Goal: Task Accomplishment & Management: Manage account settings

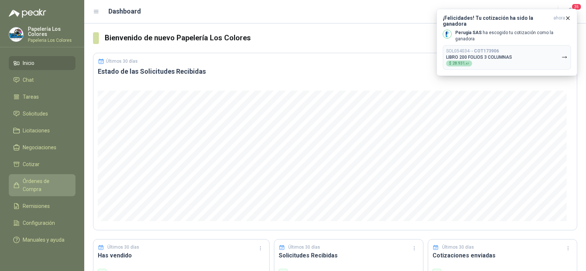
click at [33, 183] on span "Órdenes de Compra" at bounding box center [46, 185] width 46 height 16
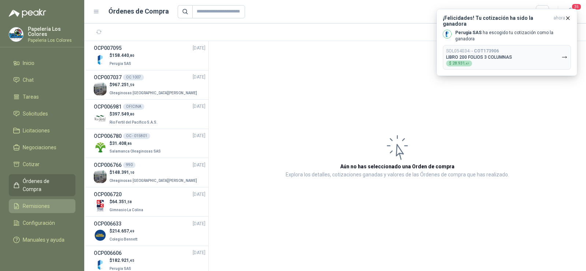
click at [32, 203] on link "Remisiones" at bounding box center [42, 206] width 67 height 14
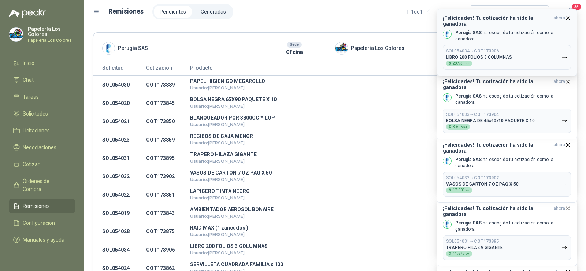
click at [565, 20] on icon "button" at bounding box center [568, 18] width 6 height 6
click at [565, 18] on icon "button" at bounding box center [568, 18] width 6 height 6
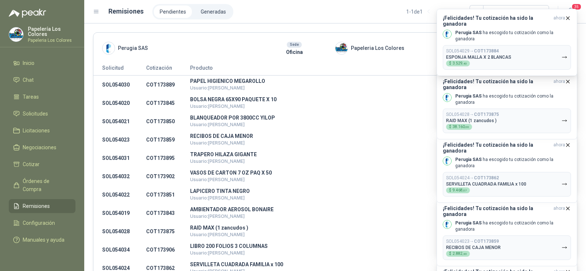
click at [565, 18] on icon "button" at bounding box center [568, 18] width 6 height 6
click at [564, 18] on span "ahora" at bounding box center [559, 21] width 12 height 12
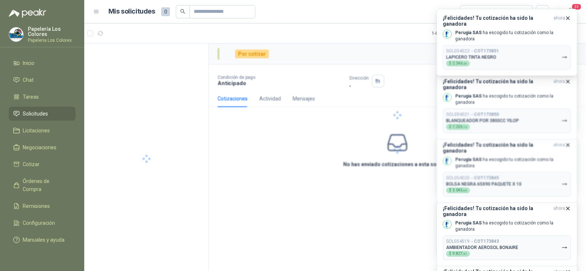
click at [564, 18] on span "ahora" at bounding box center [559, 21] width 12 height 12
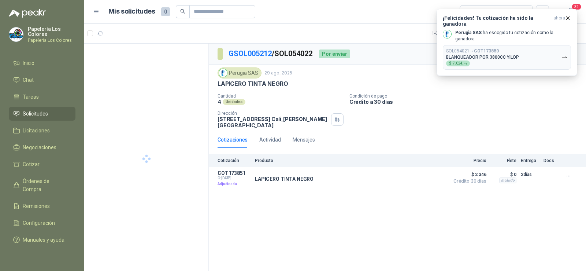
click at [32, 115] on span "Solicitudes" at bounding box center [35, 114] width 25 height 8
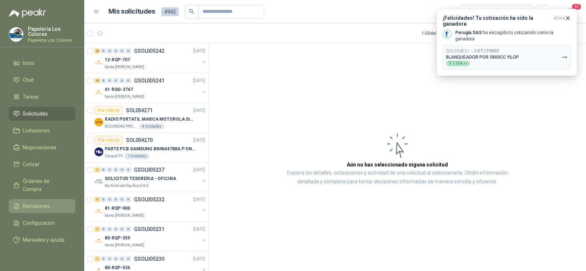
click at [41, 202] on span "Remisiones" at bounding box center [36, 206] width 27 height 8
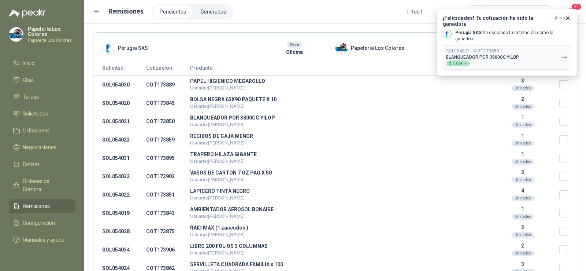
click at [582, 14] on header "Remisiones Pendientes Generadas 1 - 1 de 1 32" at bounding box center [335, 11] width 502 height 23
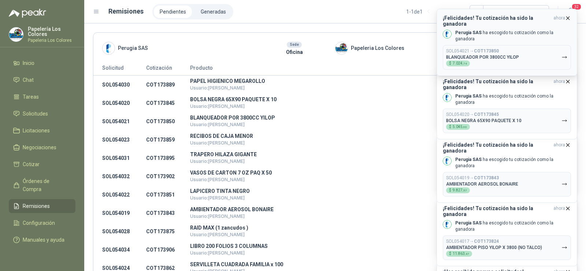
click at [563, 18] on span "ahora" at bounding box center [559, 21] width 12 height 12
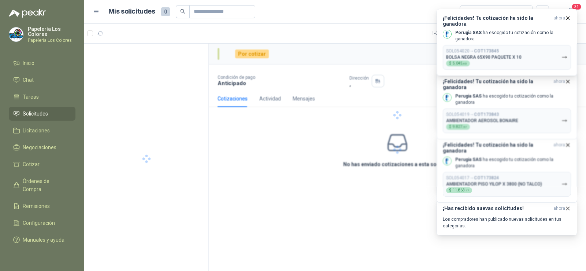
click at [563, 18] on span "ahora" at bounding box center [559, 21] width 12 height 12
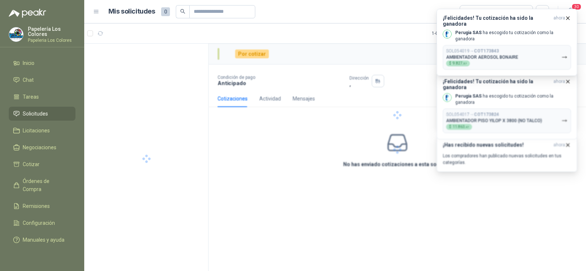
click at [563, 18] on span "ahora" at bounding box center [559, 21] width 12 height 12
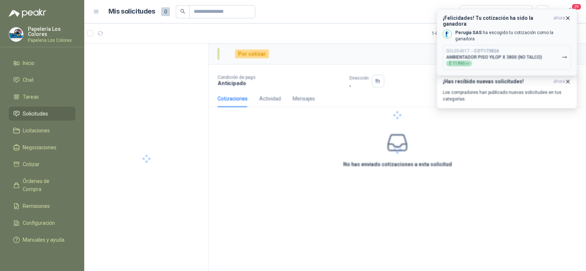
click at [568, 18] on icon "button" at bounding box center [568, 17] width 3 height 3
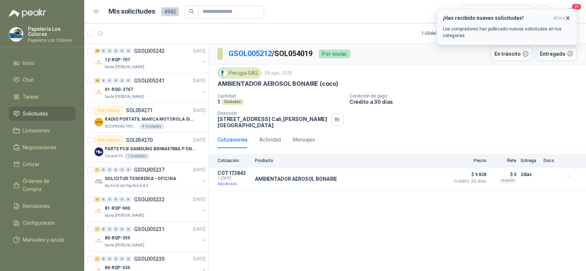
click at [567, 18] on icon "button" at bounding box center [568, 18] width 6 height 6
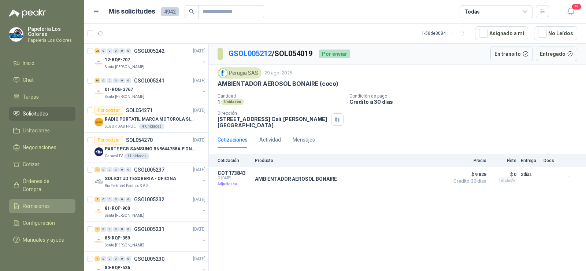
click at [33, 202] on span "Remisiones" at bounding box center [36, 206] width 27 height 8
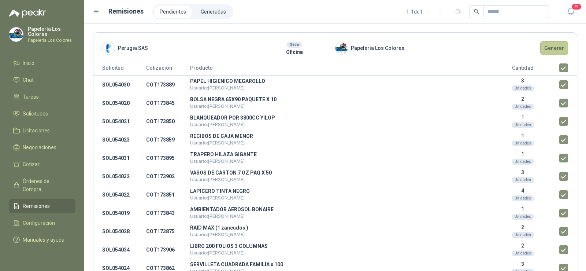
click at [550, 52] on button "Generar" at bounding box center [554, 48] width 28 height 14
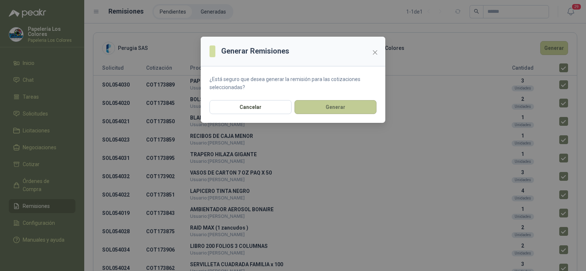
click at [330, 108] on button "Generar" at bounding box center [335, 107] width 82 height 14
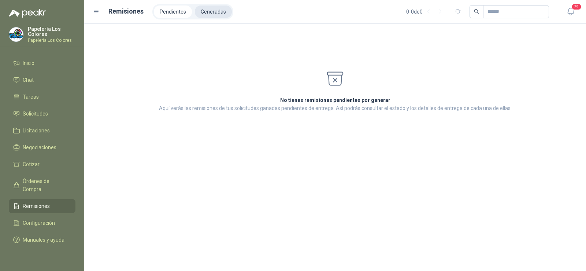
click at [216, 14] on li "Generadas" at bounding box center [213, 11] width 37 height 12
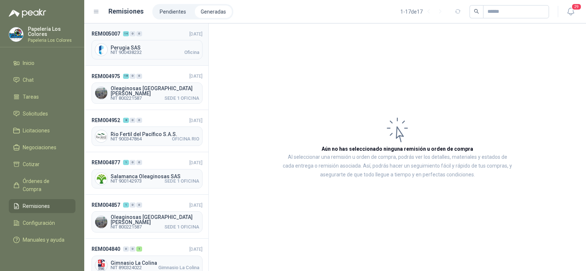
click at [129, 52] on span "NIT 900438232" at bounding box center [126, 52] width 31 height 4
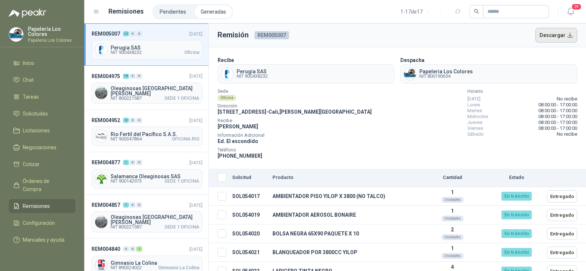
click at [541, 37] on button "Descargar" at bounding box center [557, 35] width 42 height 15
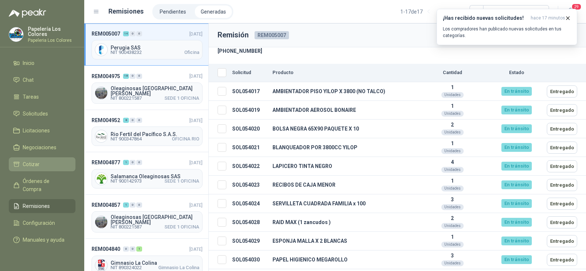
scroll to position [104, 0]
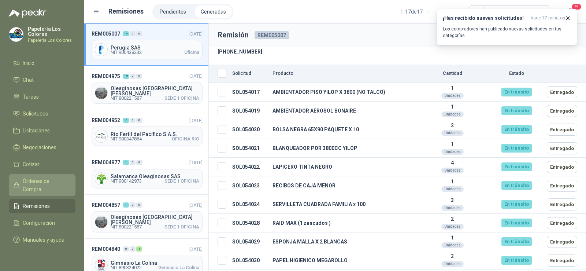
click at [40, 182] on span "Órdenes de Compra" at bounding box center [46, 185] width 46 height 16
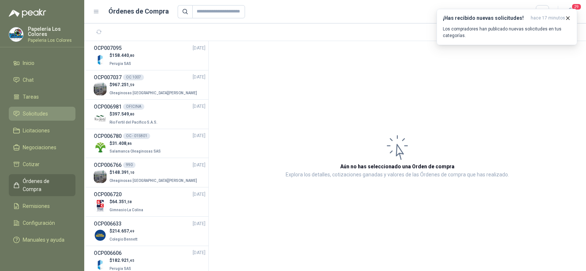
click at [32, 113] on span "Solicitudes" at bounding box center [35, 114] width 25 height 8
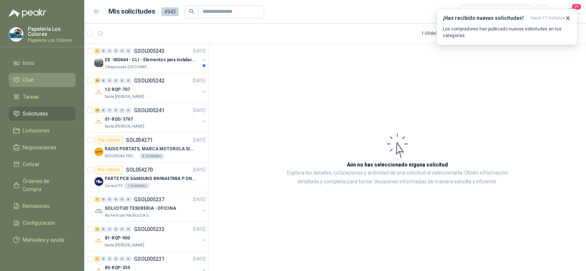
click at [23, 83] on span "Chat" at bounding box center [28, 80] width 11 height 8
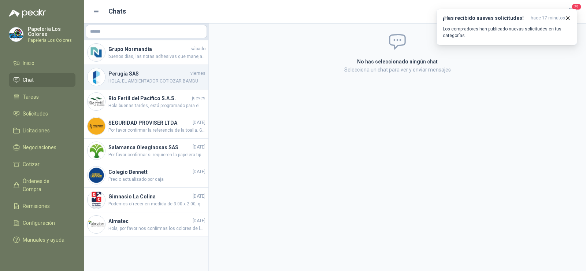
click at [121, 82] on span "HOLA, EL AMBIENTADOR COTIOZAR BAMBU" at bounding box center [156, 81] width 97 height 7
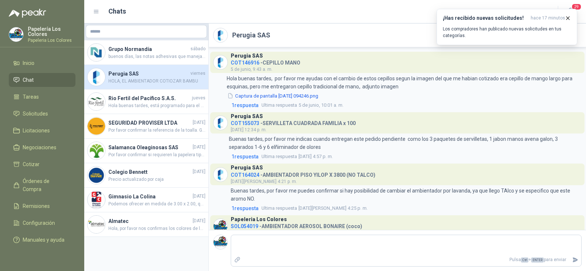
scroll to position [152, 0]
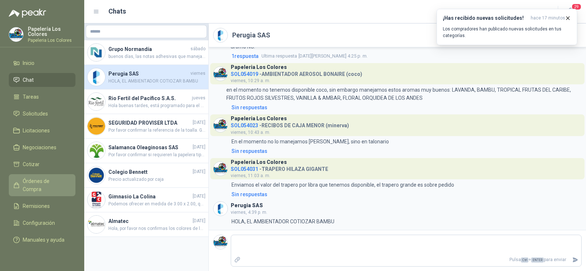
click at [41, 178] on span "Órdenes de Compra" at bounding box center [46, 185] width 46 height 16
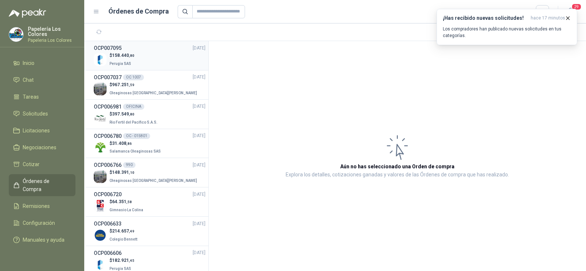
click at [115, 65] on span "Perugia SAS" at bounding box center [121, 64] width 22 height 4
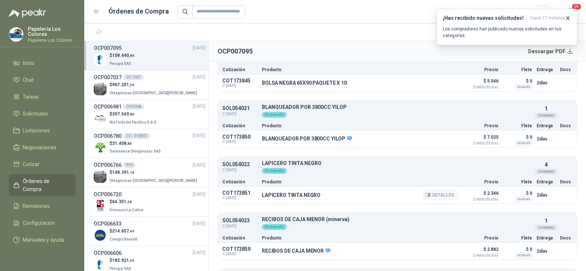
scroll to position [220, 0]
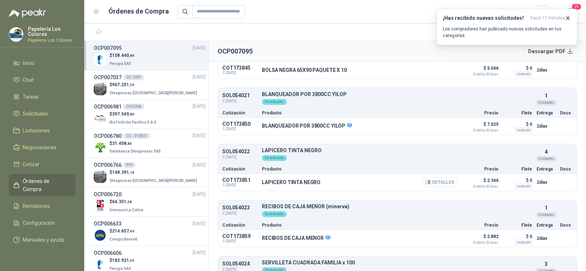
click at [439, 185] on button "Detalles" at bounding box center [440, 182] width 34 height 10
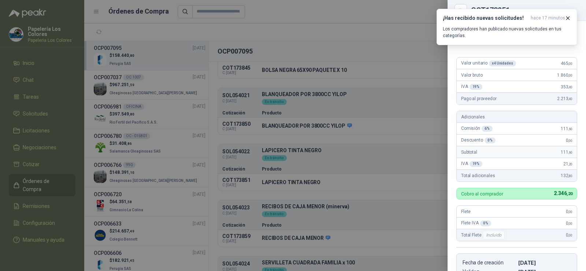
scroll to position [0, 0]
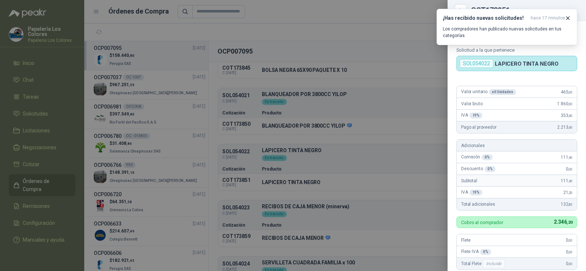
click at [311, 175] on div at bounding box center [293, 135] width 586 height 271
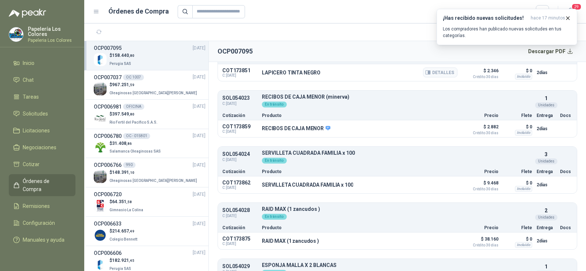
scroll to position [330, 0]
click at [438, 185] on button "Detalles" at bounding box center [440, 184] width 34 height 10
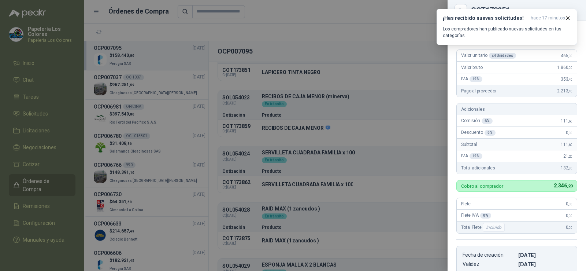
scroll to position [0, 0]
